Goal: Information Seeking & Learning: Learn about a topic

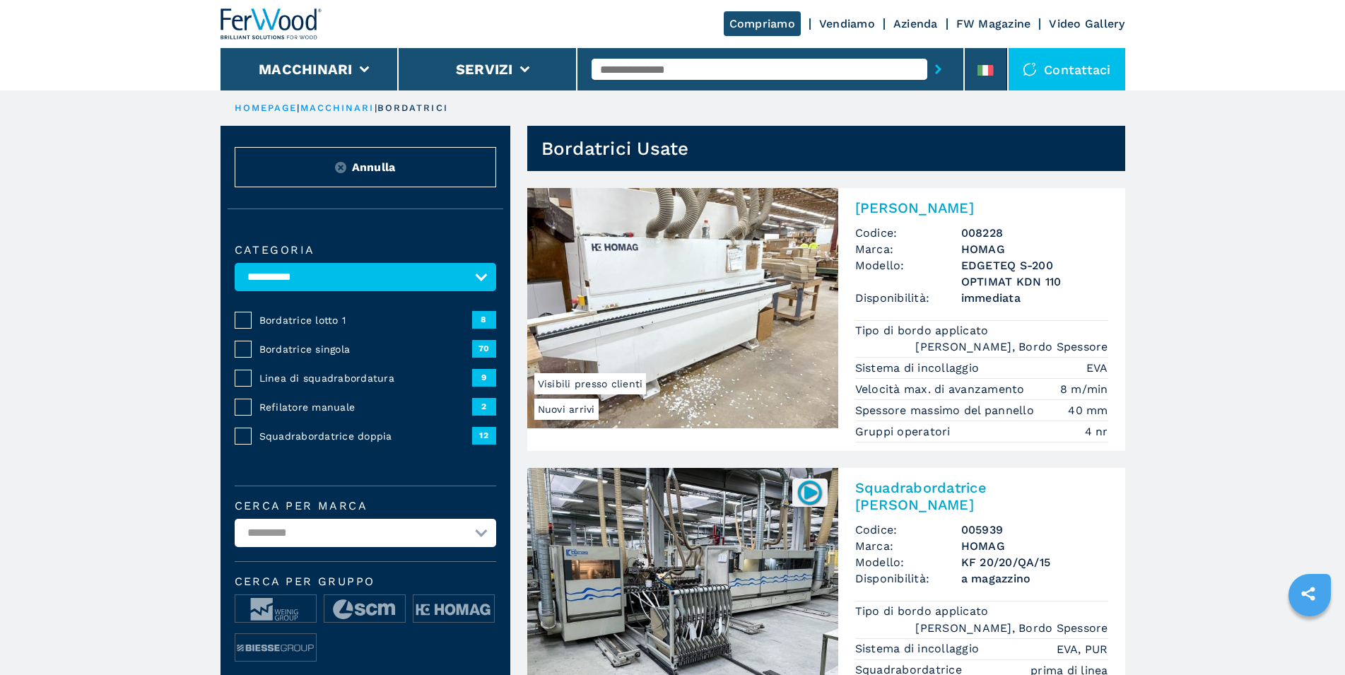
click at [485, 328] on span "8" at bounding box center [484, 319] width 24 height 17
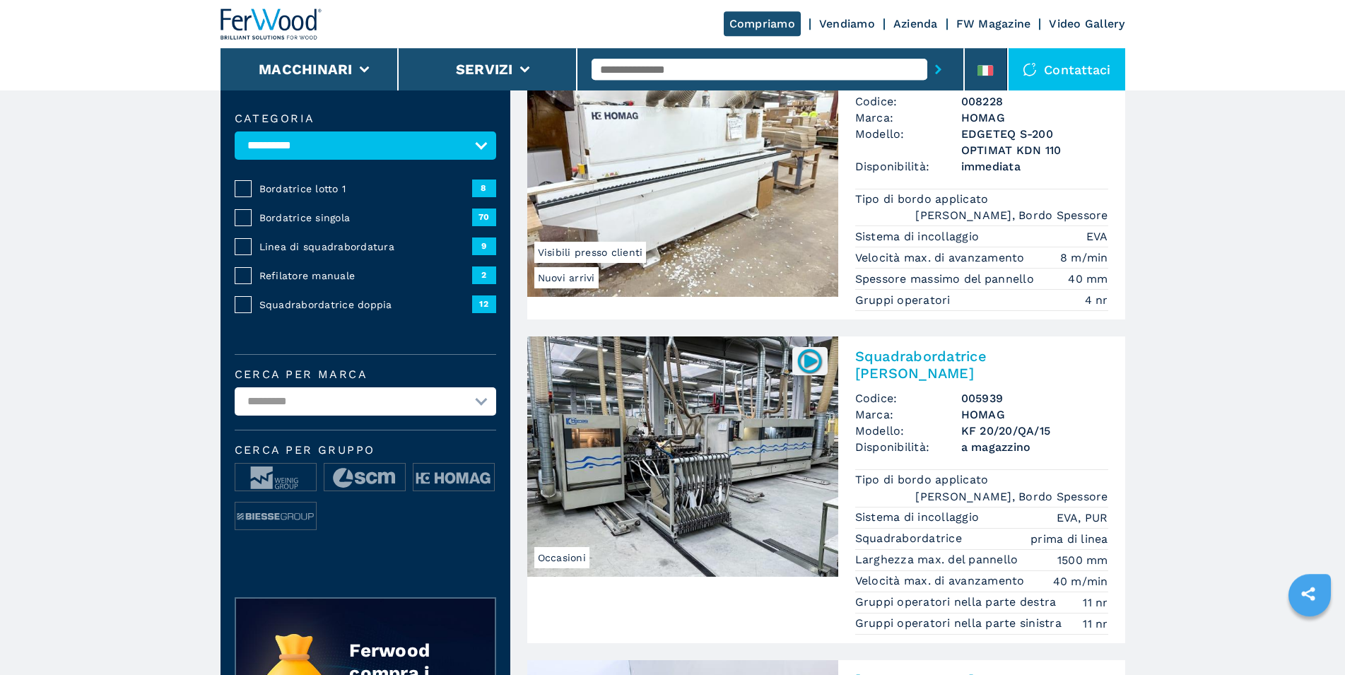
scroll to position [144, 0]
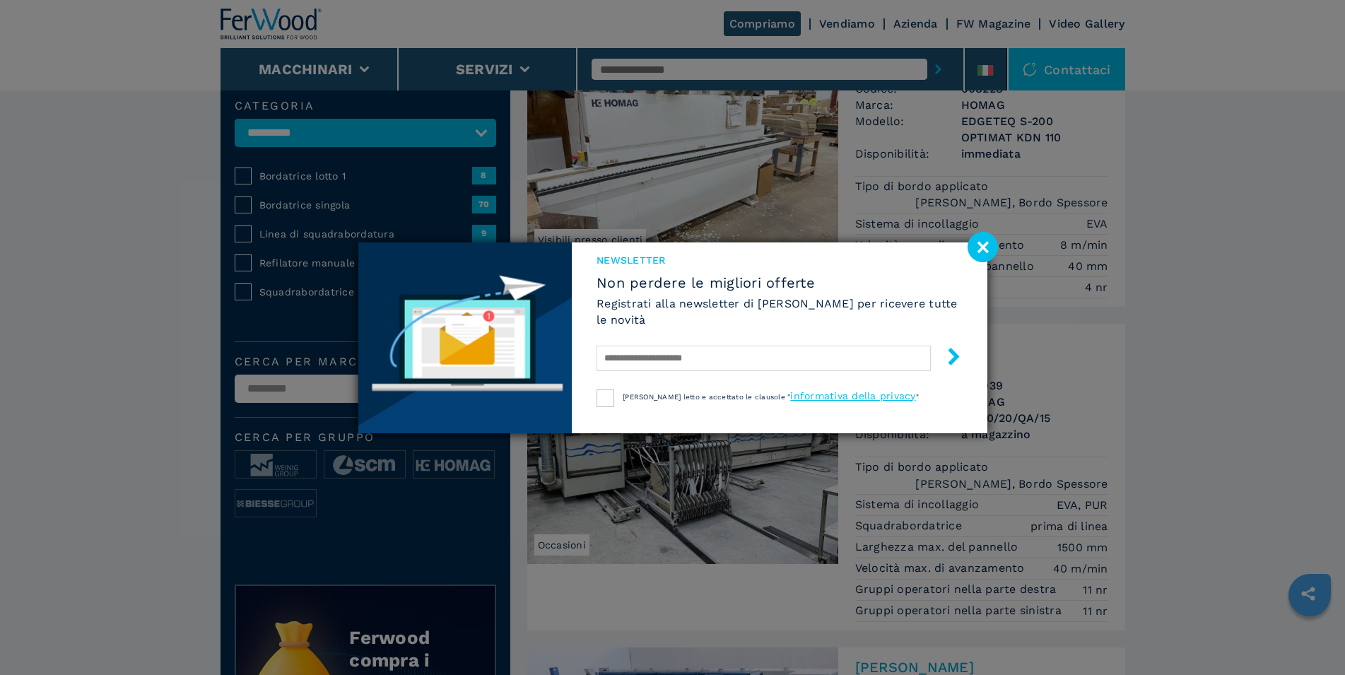
click at [984, 249] on image at bounding box center [983, 247] width 30 height 30
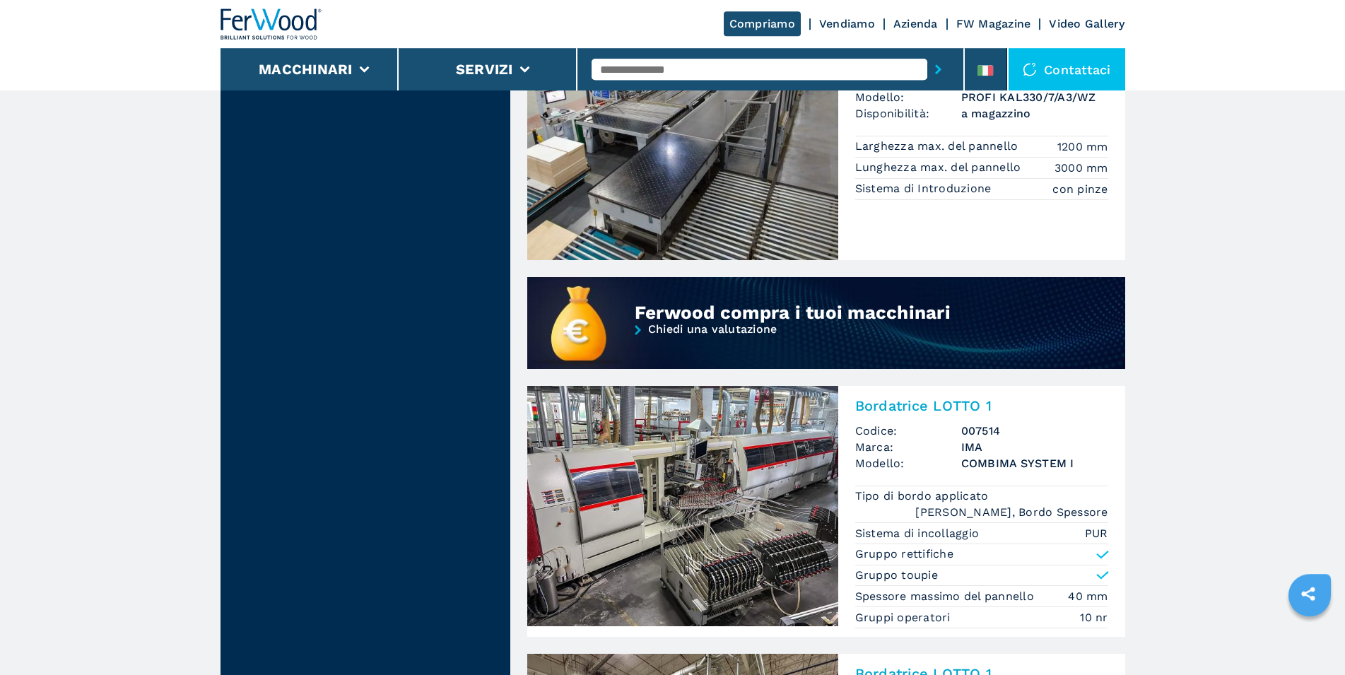
scroll to position [1154, 0]
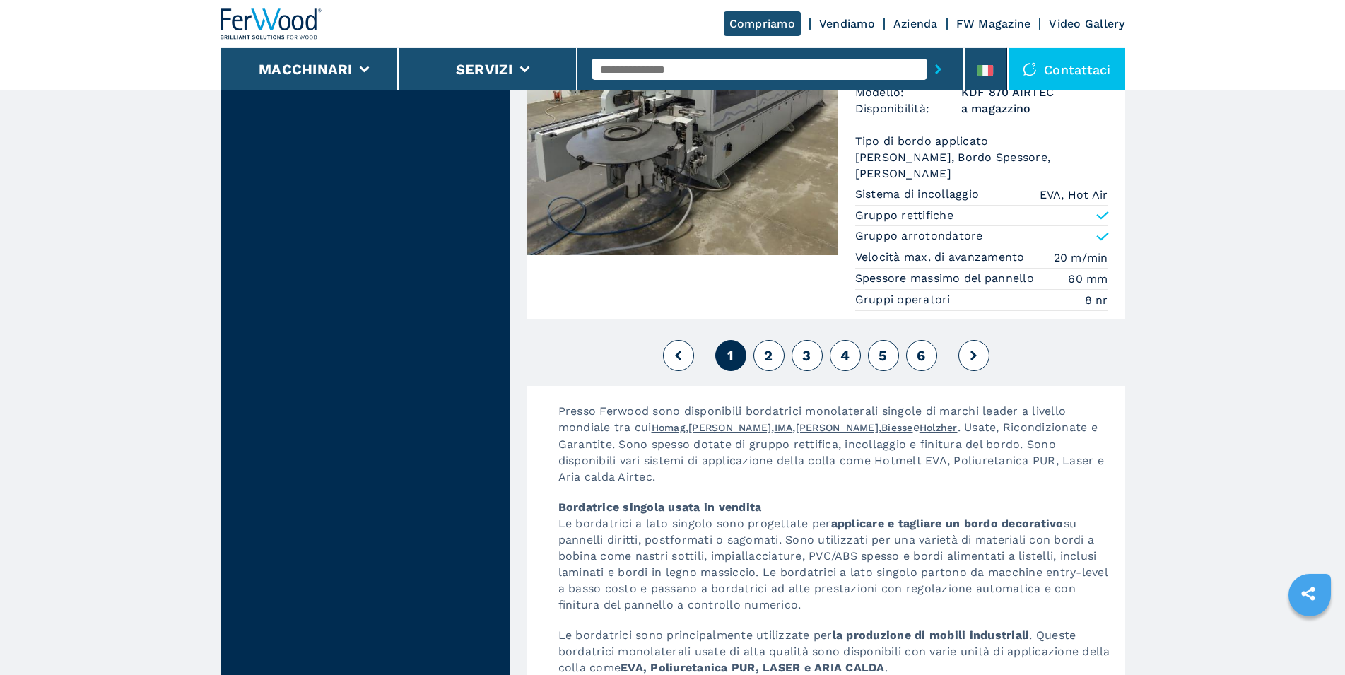
scroll to position [3606, 0]
click at [766, 354] on span "2" at bounding box center [768, 354] width 8 height 17
click at [771, 358] on span "2" at bounding box center [768, 354] width 8 height 17
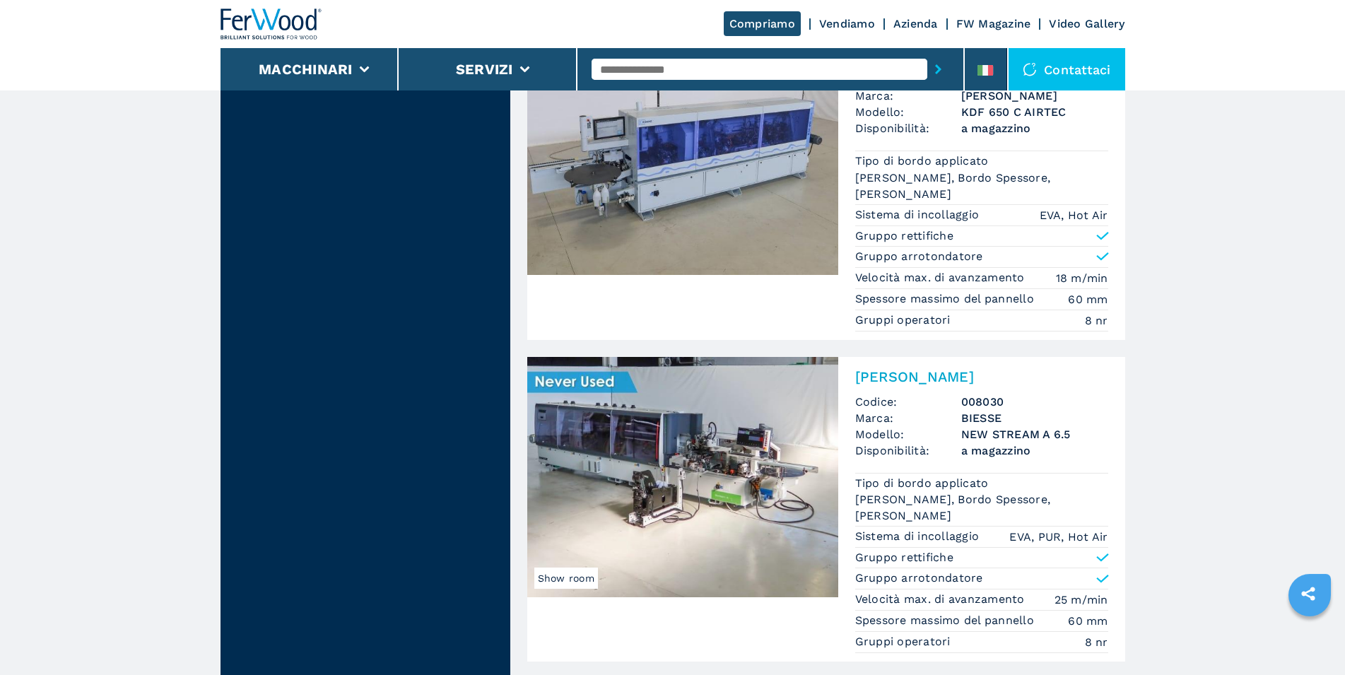
scroll to position [3461, 0]
